Goal: Transaction & Acquisition: Purchase product/service

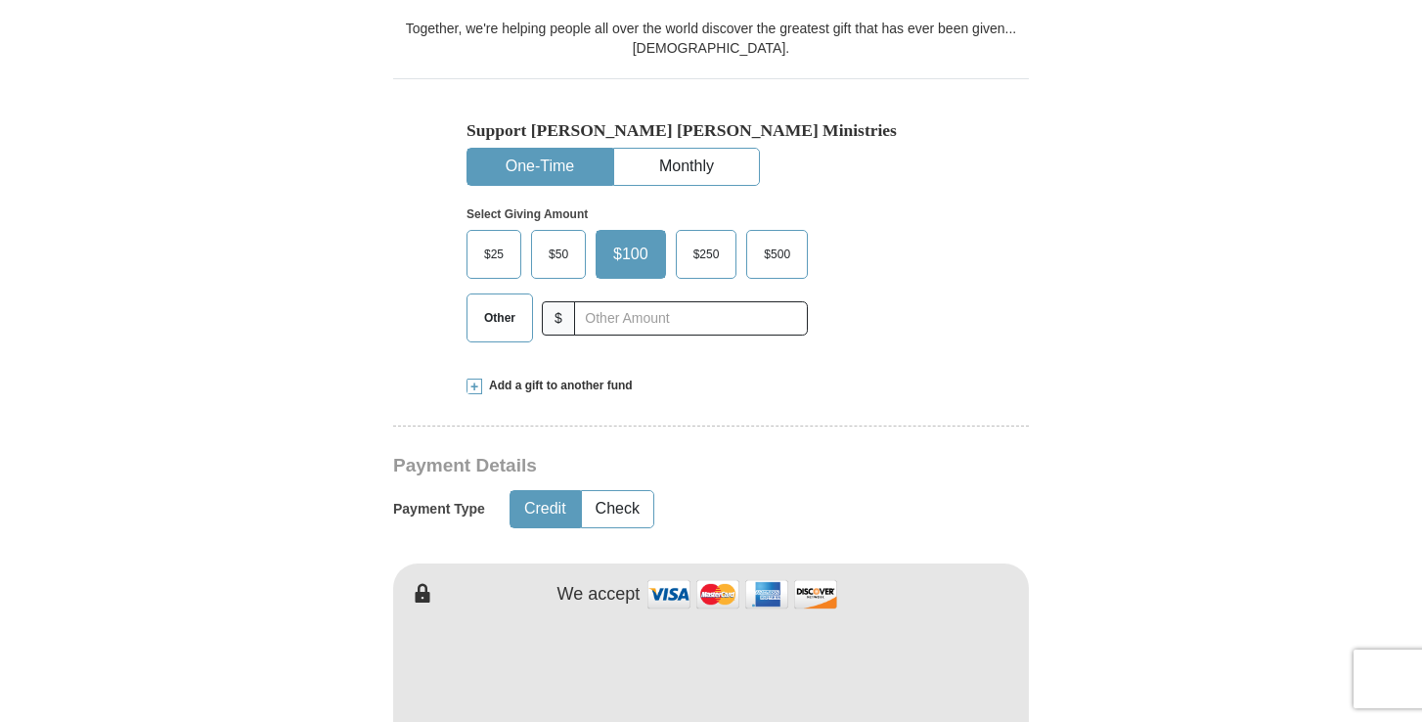
scroll to position [546, 0]
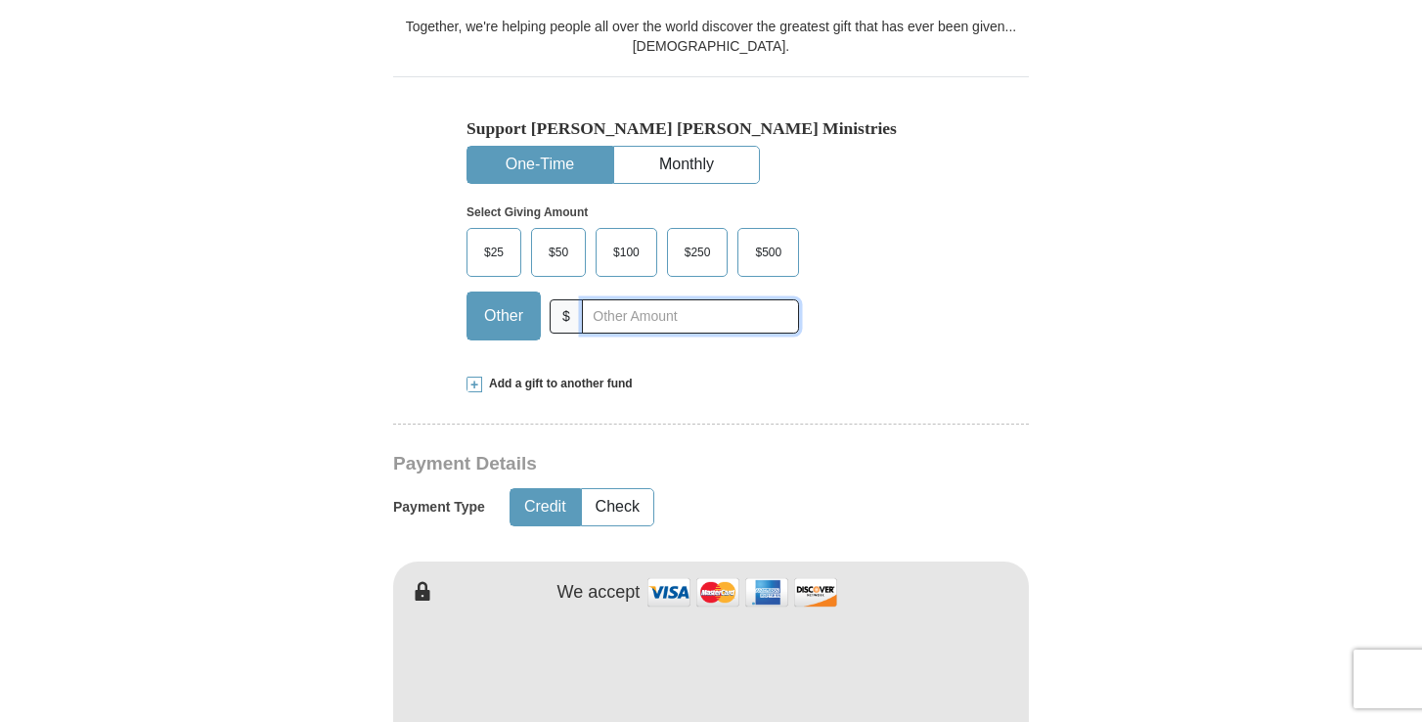
click at [595, 314] on input "text" at bounding box center [690, 316] width 217 height 34
type input "350"
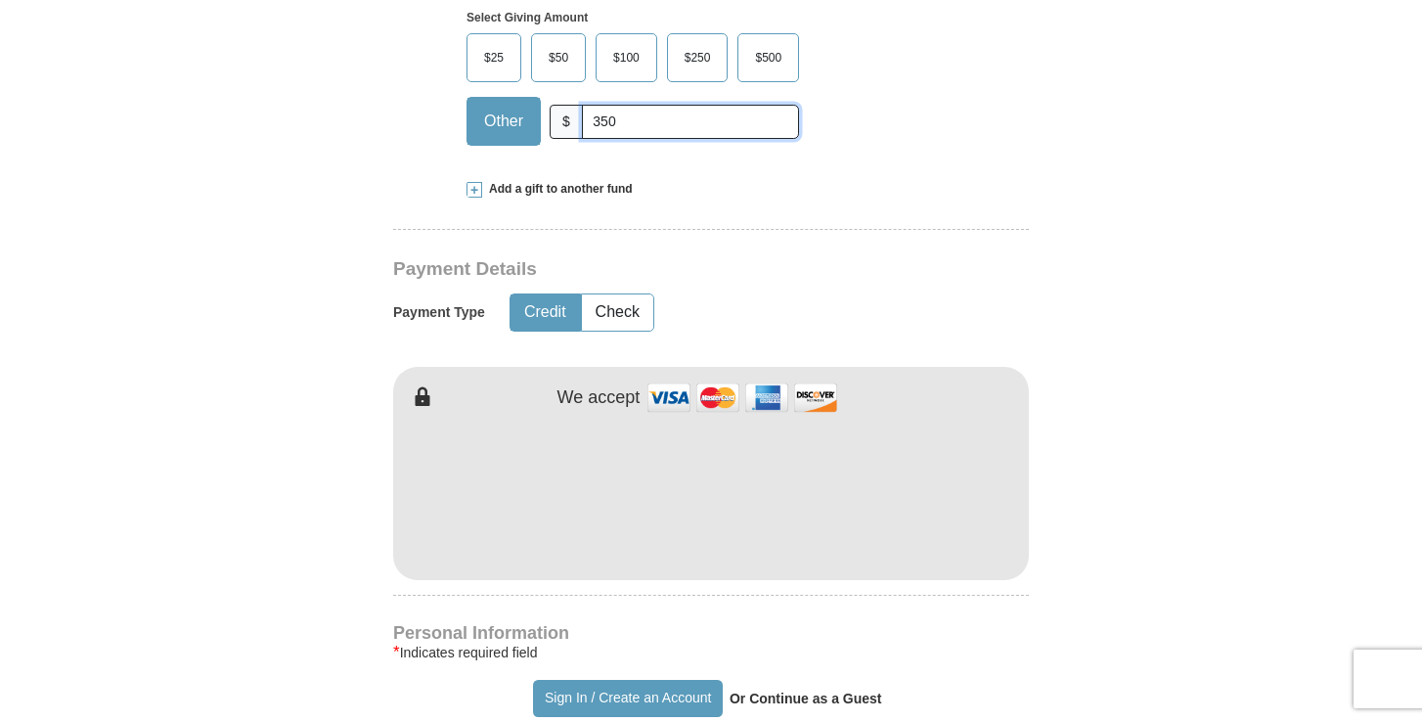
scroll to position [743, 0]
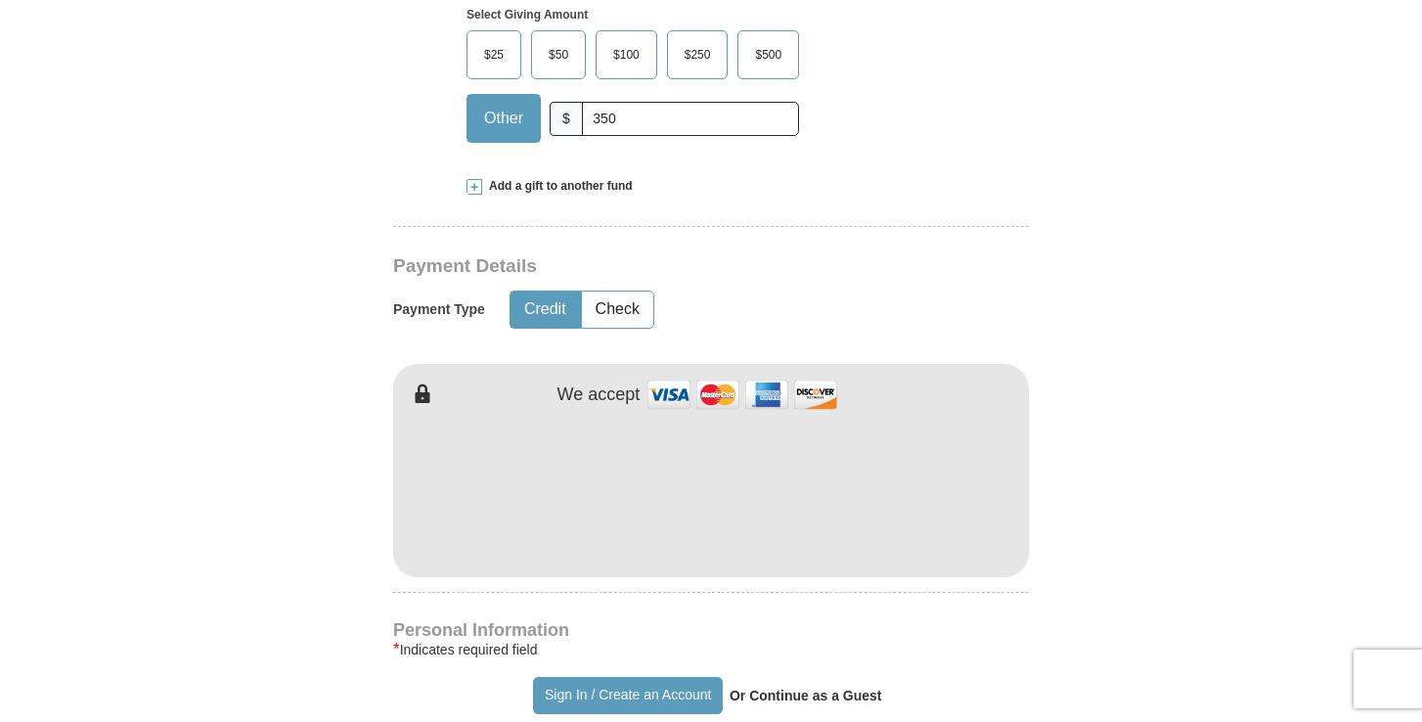
click at [1187, 304] on form "Already have an account? Sign in for faster giving. Don't have an account? Crea…" at bounding box center [711, 534] width 1115 height 2399
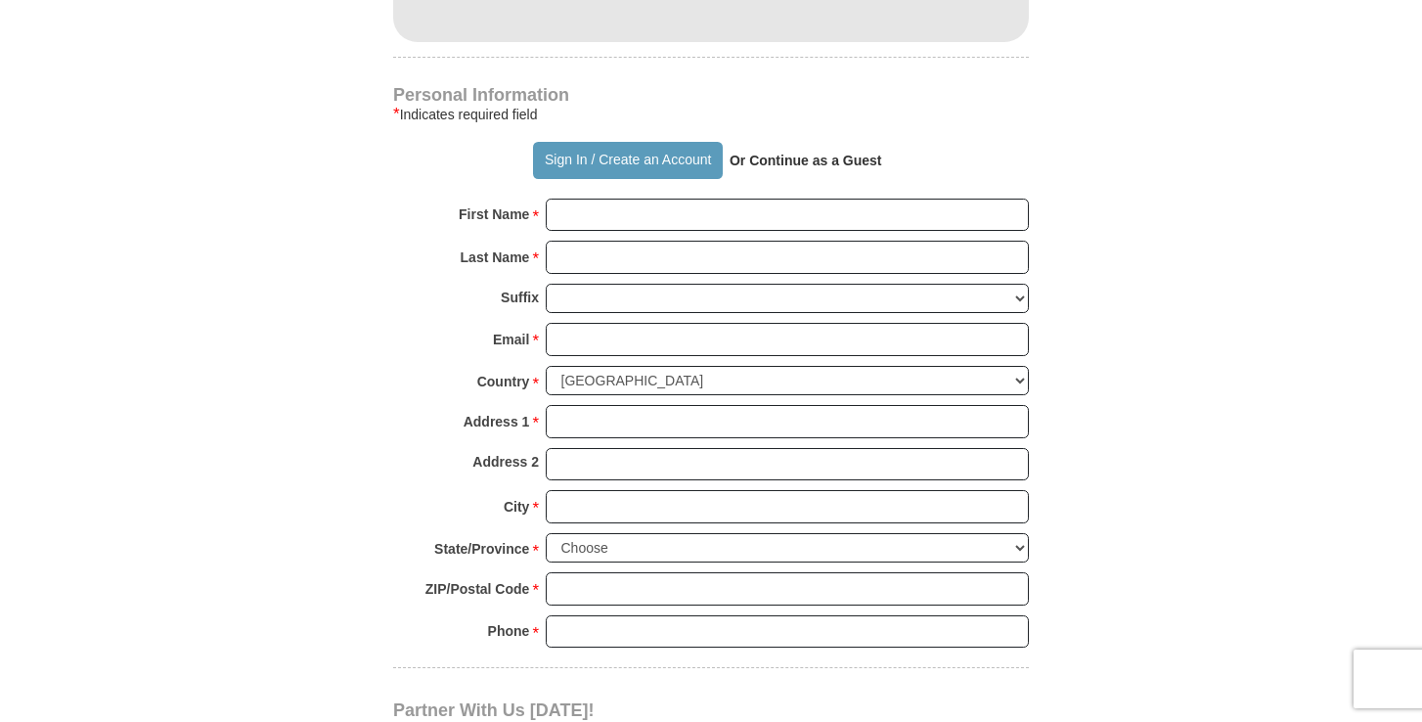
scroll to position [1293, 0]
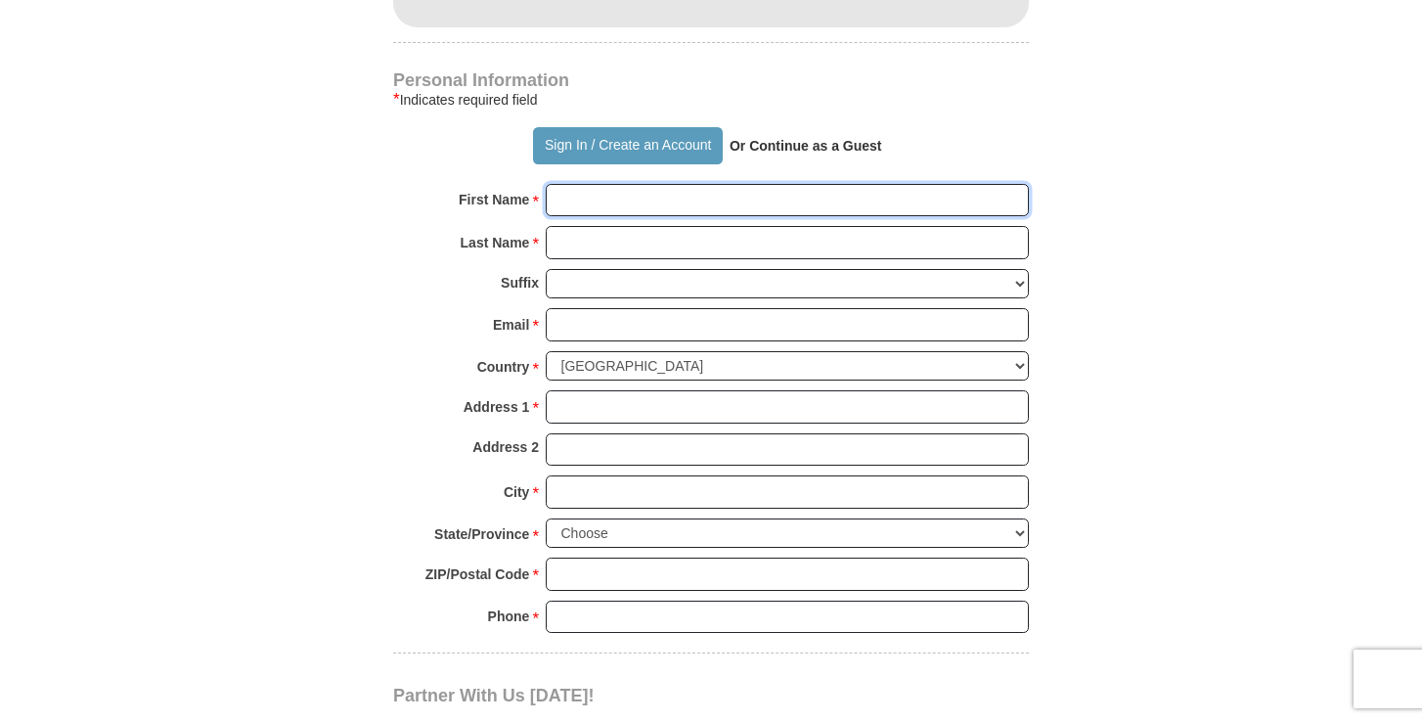
click at [571, 199] on input "First Name *" at bounding box center [787, 200] width 483 height 33
type input "Helio"
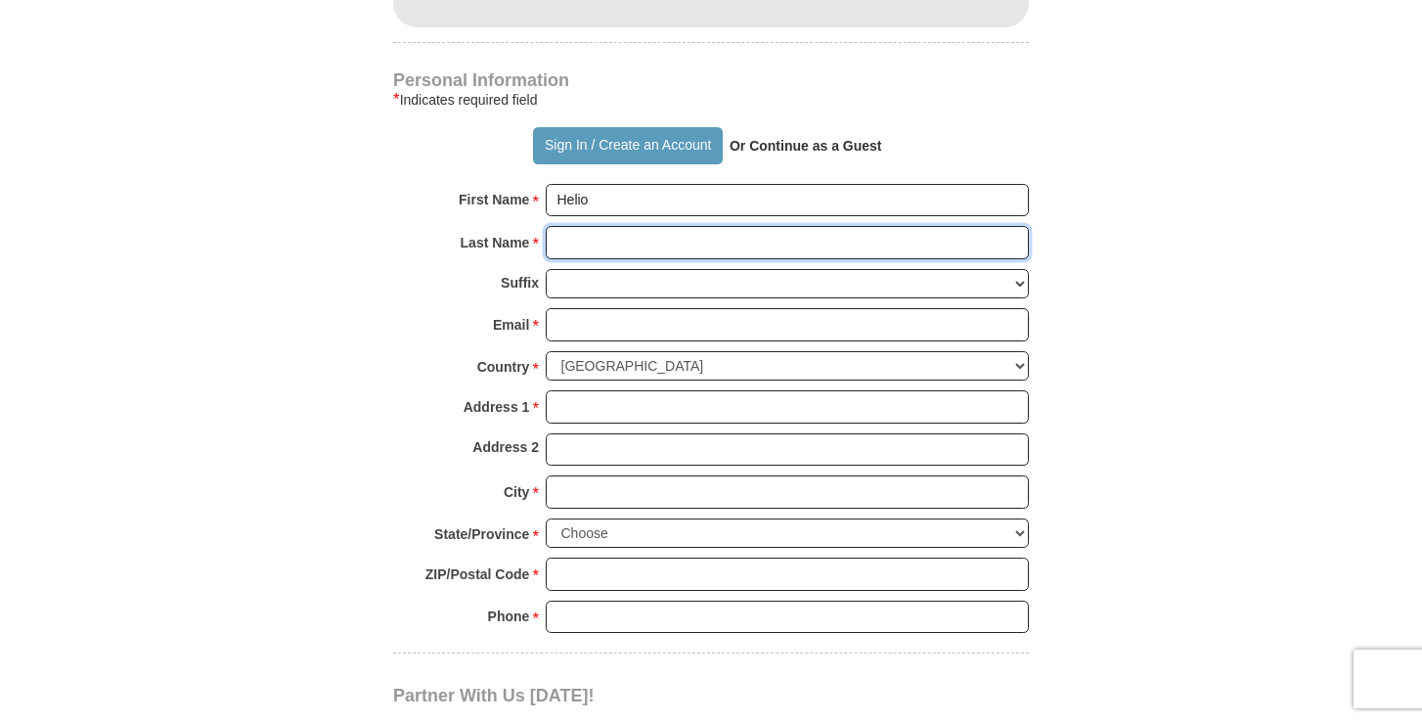
click at [552, 249] on input "Last Name *" at bounding box center [787, 242] width 483 height 33
type input "[PERSON_NAME]"
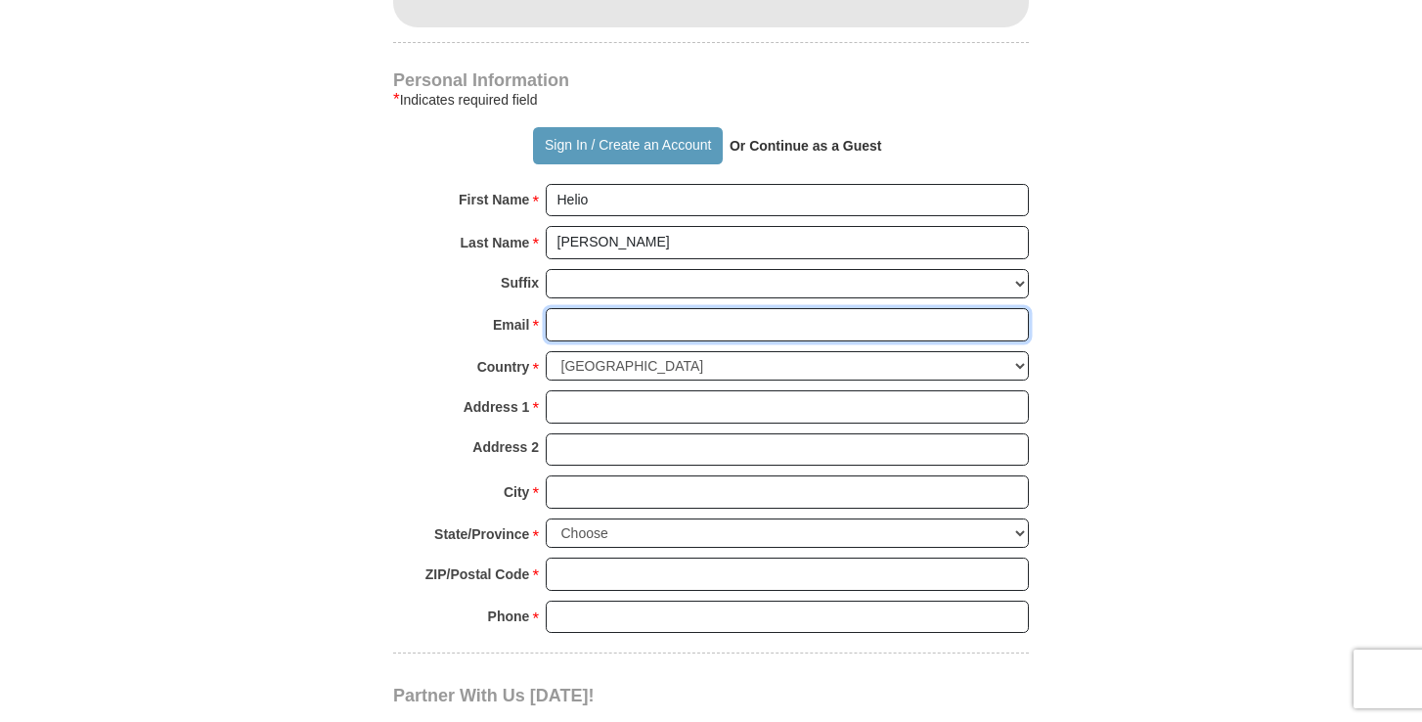
click at [561, 328] on input "Email *" at bounding box center [787, 324] width 483 height 33
type input "[EMAIL_ADDRESS][DOMAIN_NAME]"
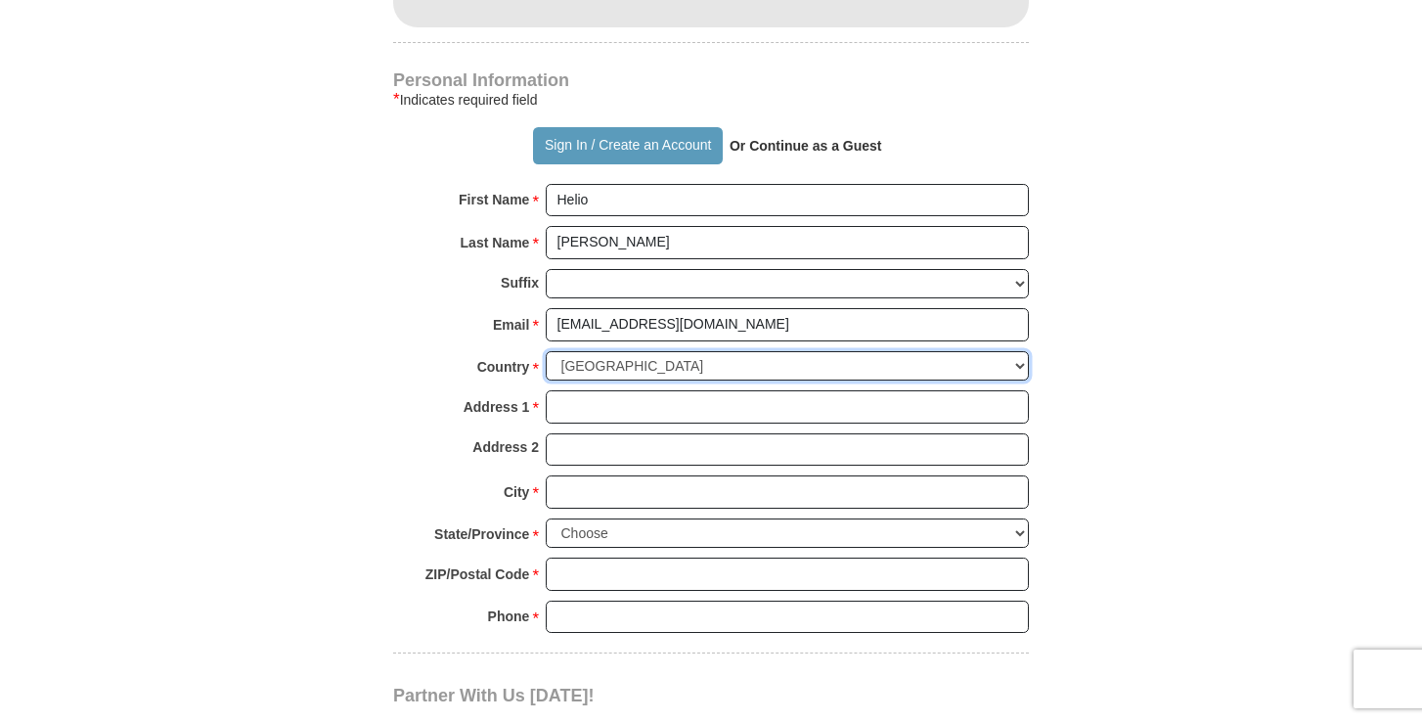
select select "BR"
type input "[STREET_ADDRESS]"
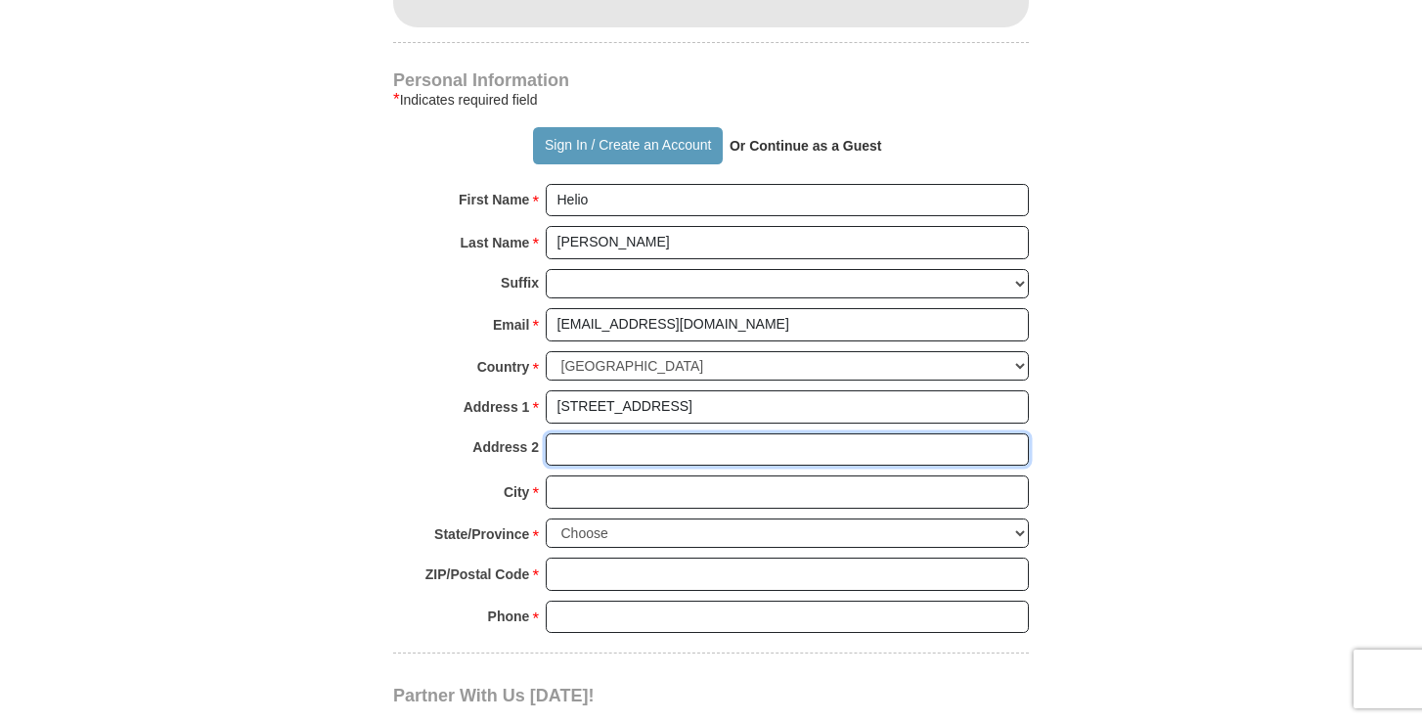
type input "Tijuca"
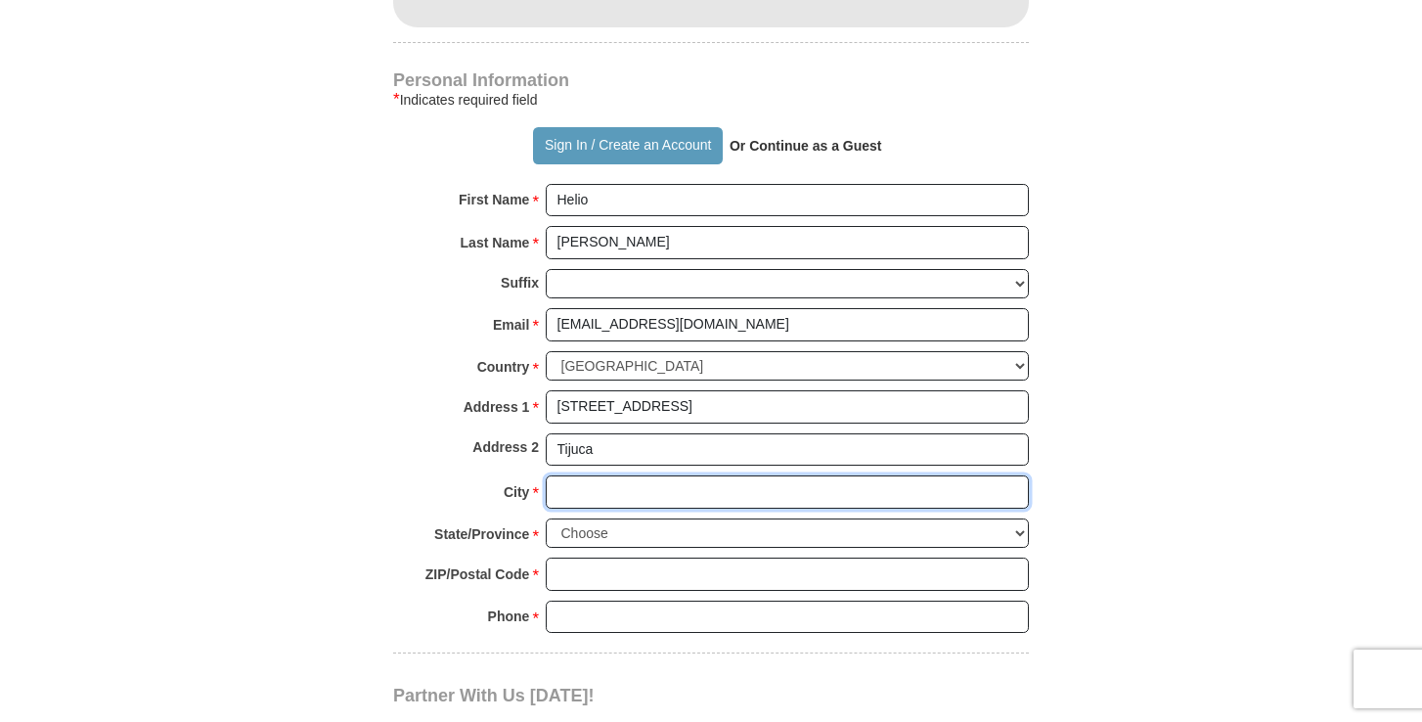
type input "[GEOGRAPHIC_DATA]"
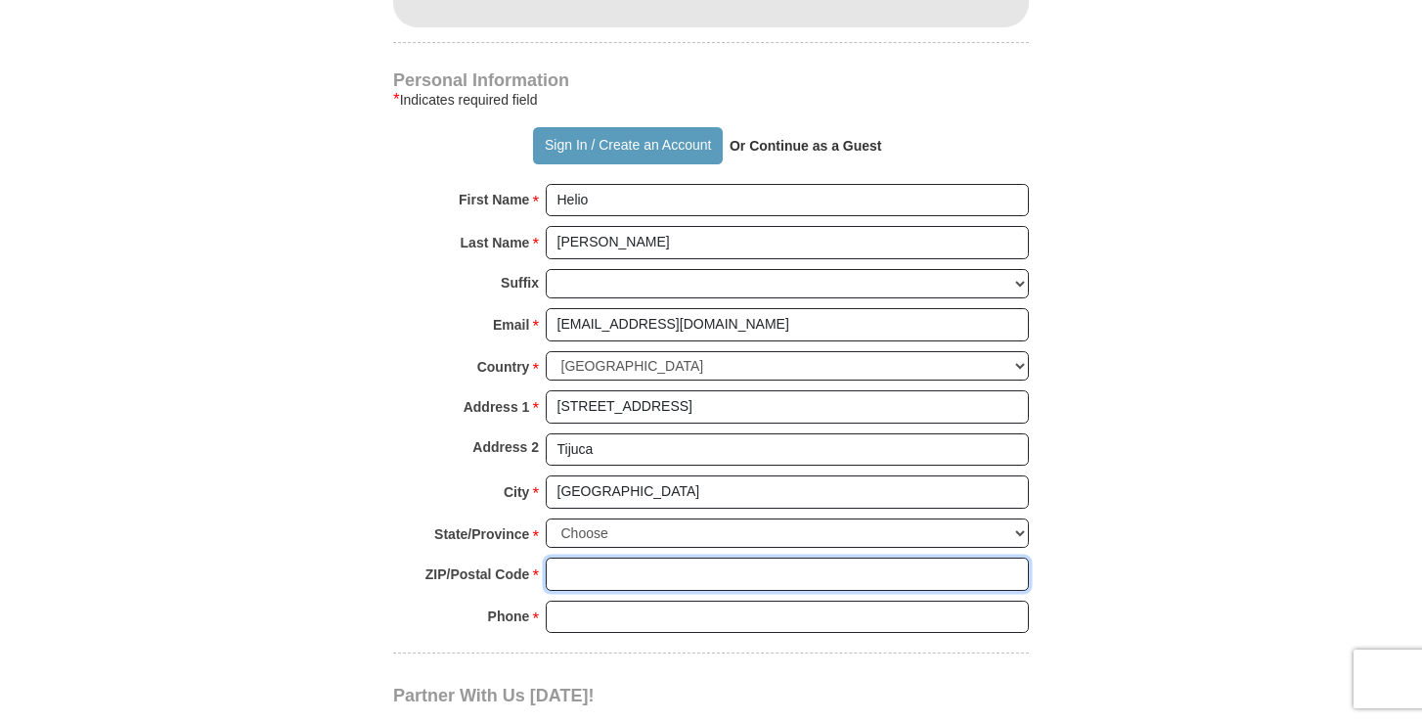
type input "20550040"
type input "2133856035"
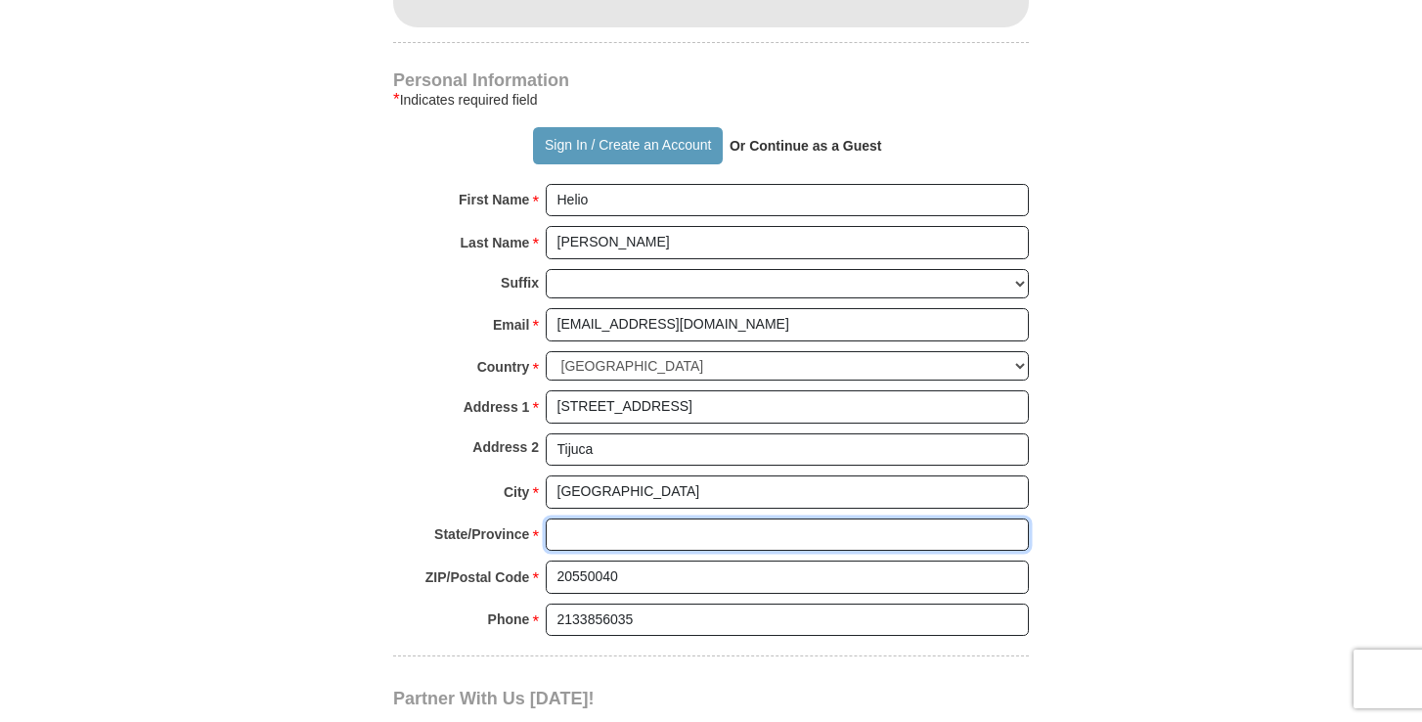
click at [570, 536] on input "State/Province *" at bounding box center [787, 534] width 483 height 33
type input "RJ"
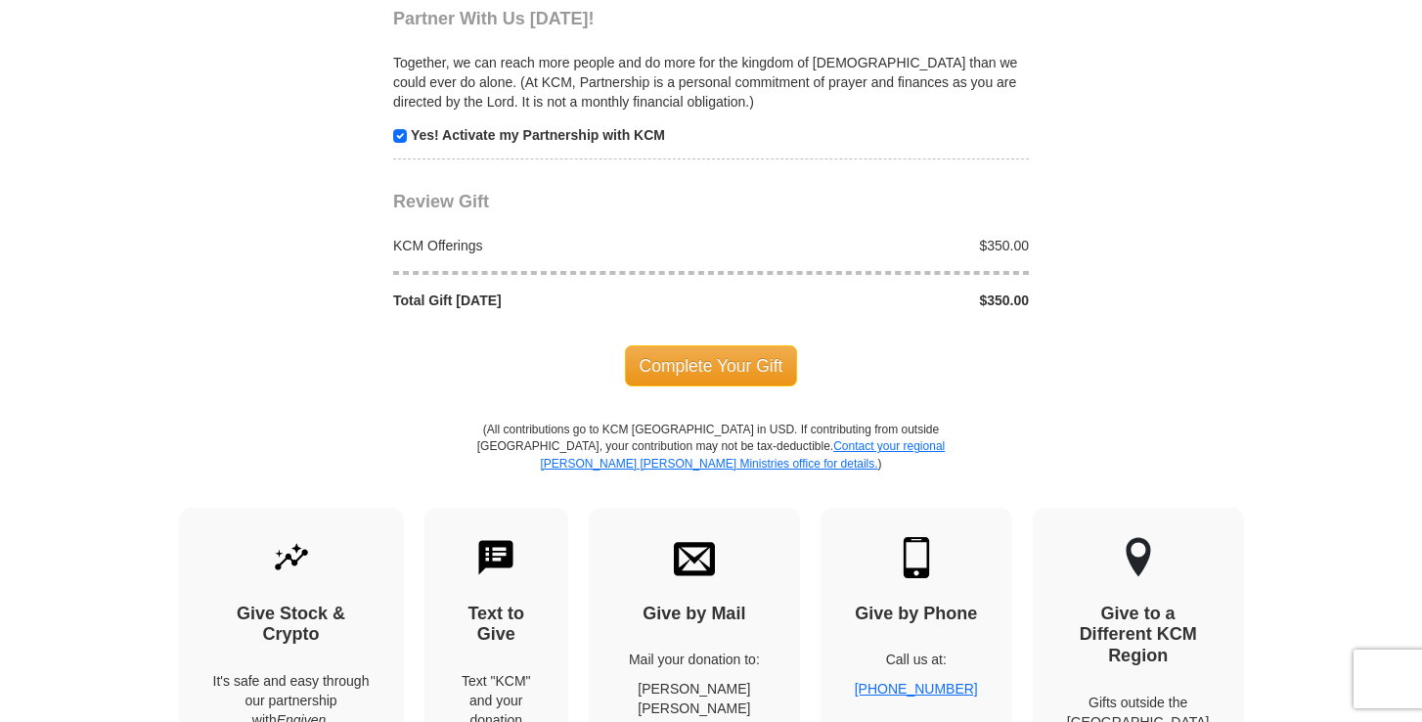
scroll to position [1982, 0]
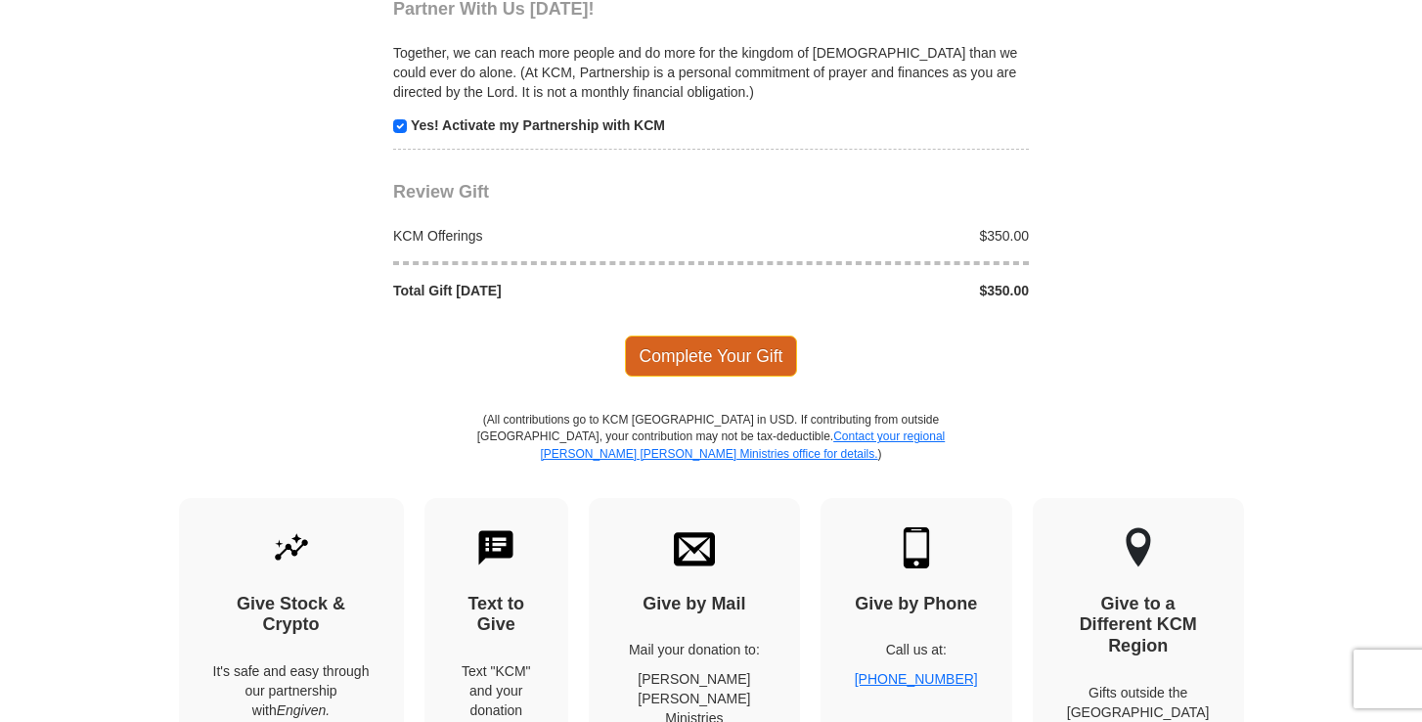
click at [712, 355] on span "Complete Your Gift" at bounding box center [711, 355] width 173 height 41
